Goal: Task Accomplishment & Management: Manage account settings

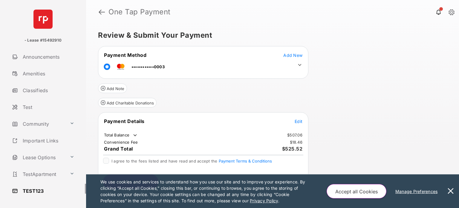
click at [121, 94] on div "Add Charitable Donations" at bounding box center [203, 100] width 210 height 14
click at [123, 99] on button "Add Charitable Donations" at bounding box center [127, 103] width 59 height 10
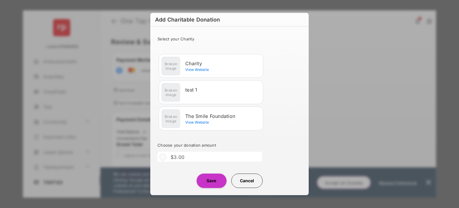
click at [179, 61] on img at bounding box center [170, 65] width 19 height 19
click at [195, 92] on div "test 1" at bounding box center [210, 92] width 99 height 19
click at [183, 154] on div "$3.00" at bounding box center [175, 156] width 36 height 11
click at [183, 154] on label "$3.00" at bounding box center [178, 157] width 14 height 6
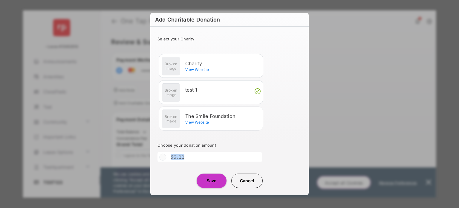
click at [183, 154] on label "$3.00" at bounding box center [178, 157] width 14 height 6
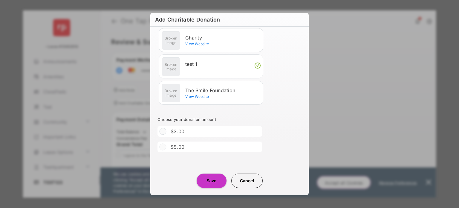
click at [182, 149] on label "$5.00" at bounding box center [178, 147] width 14 height 6
click at [168, 147] on div "$5.00" at bounding box center [175, 146] width 36 height 11
click at [216, 178] on button "Save" at bounding box center [212, 180] width 30 height 14
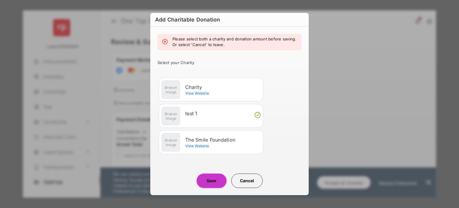
scroll to position [38, 0]
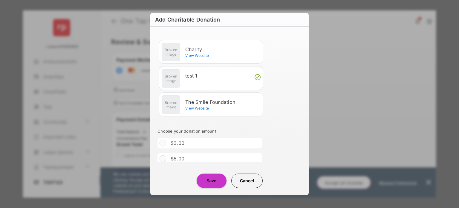
click at [210, 60] on div "Charity View Website" at bounding box center [210, 51] width 99 height 19
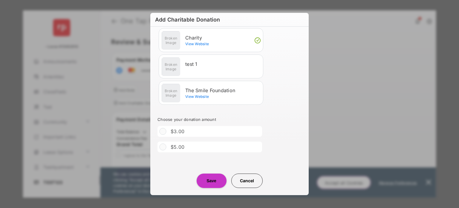
click at [166, 131] on div "$3.00" at bounding box center [175, 131] width 36 height 11
click at [205, 180] on button "Save" at bounding box center [212, 180] width 30 height 14
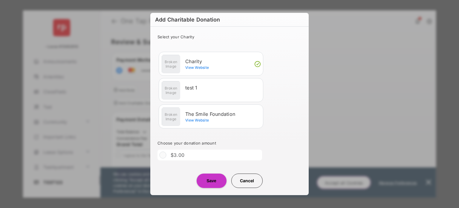
scroll to position [0, 0]
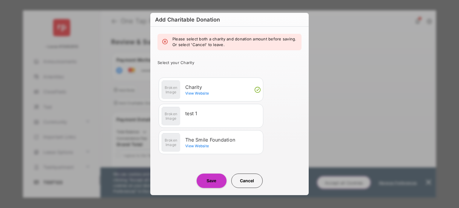
click at [194, 46] on em "Please select both a charity and donation amount before saving. Or select 'Canc…" at bounding box center [234, 42] width 124 height 12
drag, startPoint x: 194, startPoint y: 46, endPoint x: 250, endPoint y: 46, distance: 55.9
click at [250, 46] on em "Please select both a charity and donation amount before saving. Or select 'Canc…" at bounding box center [234, 42] width 124 height 12
drag, startPoint x: 250, startPoint y: 46, endPoint x: 190, endPoint y: 33, distance: 60.9
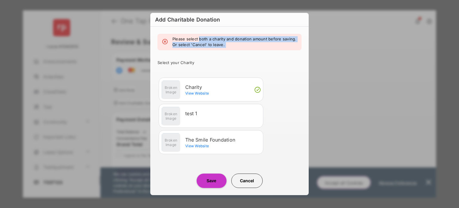
click at [190, 33] on div "Please select both a charity and donation amount before saving. Or select 'Canc…" at bounding box center [229, 94] width 158 height 135
drag, startPoint x: 190, startPoint y: 33, endPoint x: 239, endPoint y: 43, distance: 49.7
click at [239, 43] on div "Please select both a charity and donation amount before saving. Or select 'Canc…" at bounding box center [229, 94] width 158 height 135
click at [239, 43] on em "Please select both a charity and donation amount before saving. Or select 'Canc…" at bounding box center [234, 42] width 124 height 12
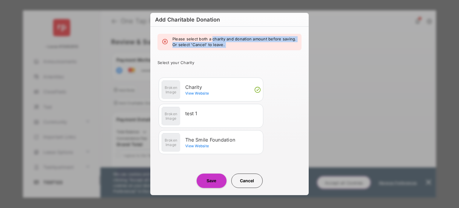
drag, startPoint x: 239, startPoint y: 43, endPoint x: 207, endPoint y: 38, distance: 32.4
click at [207, 38] on em "Please select both a charity and donation amount before saving. Or select 'Canc…" at bounding box center [234, 42] width 124 height 12
click at [177, 36] on em "Please select both a charity and donation amount before saving. Or select 'Canc…" at bounding box center [234, 42] width 124 height 12
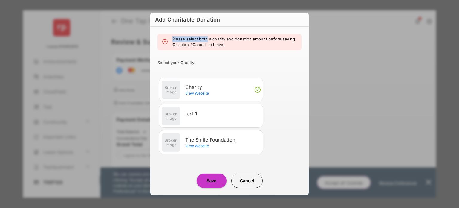
drag, startPoint x: 177, startPoint y: 36, endPoint x: 210, endPoint y: 36, distance: 33.8
click at [210, 36] on em "Please select both a charity and donation amount before saving. Or select 'Canc…" at bounding box center [234, 42] width 124 height 12
click at [246, 40] on em "Please select both a charity and donation amount before saving. Or select 'Canc…" at bounding box center [234, 42] width 124 height 12
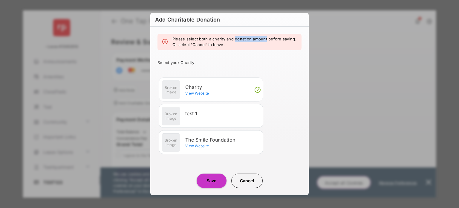
drag, startPoint x: 246, startPoint y: 40, endPoint x: 270, endPoint y: 35, distance: 24.8
click at [270, 35] on div "Please select both a charity and donation amount before saving. Or select 'Canc…" at bounding box center [229, 42] width 144 height 16
click at [191, 40] on em "Please select both a charity and donation amount before saving. Or select 'Canc…" at bounding box center [234, 42] width 124 height 12
drag, startPoint x: 191, startPoint y: 40, endPoint x: 229, endPoint y: 46, distance: 38.6
click at [229, 46] on em "Please select both a charity and donation amount before saving. Or select 'Canc…" at bounding box center [234, 42] width 124 height 12
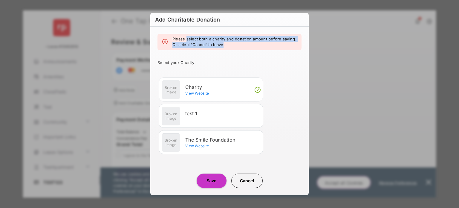
click at [229, 46] on em "Please select both a charity and donation amount before saving. Or select 'Canc…" at bounding box center [234, 42] width 124 height 12
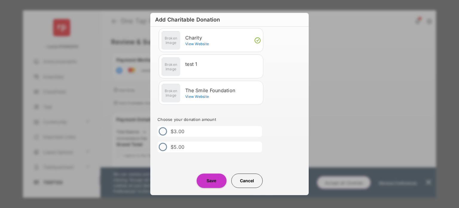
scroll to position [25, 0]
click at [162, 151] on div "$5.00" at bounding box center [175, 147] width 36 height 11
click at [163, 124] on ul "Choose your donation amount $3.00 $5.00" at bounding box center [229, 133] width 144 height 38
click at [163, 127] on div "$3.00" at bounding box center [175, 131] width 36 height 11
click at [202, 132] on li "$3.00" at bounding box center [209, 131] width 105 height 11
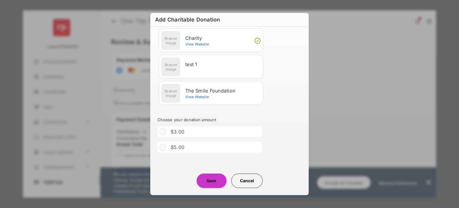
click at [202, 132] on li "$3.00" at bounding box center [209, 131] width 105 height 11
click at [180, 132] on label "$3.00" at bounding box center [178, 131] width 14 height 6
click at [169, 132] on div "$3.00" at bounding box center [175, 131] width 36 height 11
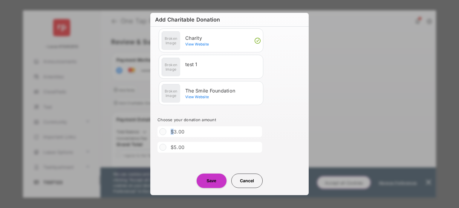
drag, startPoint x: 169, startPoint y: 132, endPoint x: 188, endPoint y: 130, distance: 18.6
click at [188, 130] on div "$3.00" at bounding box center [175, 131] width 36 height 11
drag, startPoint x: 188, startPoint y: 130, endPoint x: 180, endPoint y: 131, distance: 7.5
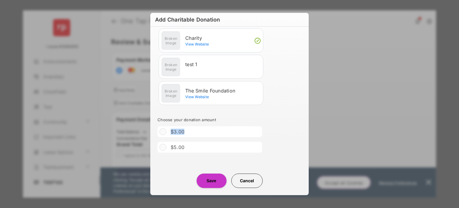
click at [180, 131] on div "$3.00" at bounding box center [175, 131] width 36 height 11
click at [180, 131] on label "$3.00" at bounding box center [178, 131] width 14 height 6
click at [203, 127] on li "$3.00" at bounding box center [209, 131] width 105 height 11
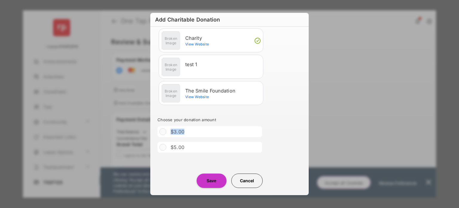
click at [163, 128] on li "$3.00" at bounding box center [209, 131] width 105 height 11
click at [214, 181] on button "Save" at bounding box center [212, 180] width 30 height 14
click at [202, 182] on button "Save" at bounding box center [212, 180] width 30 height 14
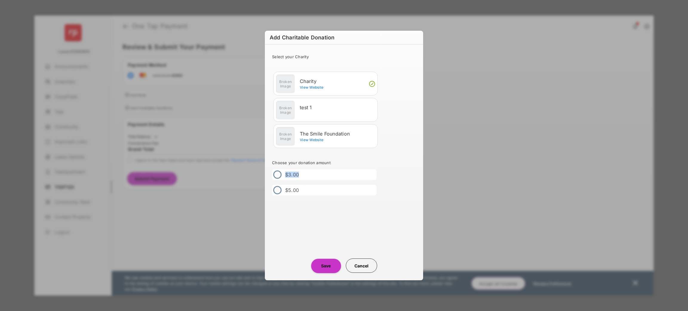
click at [321, 207] on button "Save" at bounding box center [326, 266] width 30 height 14
